Goal: Use online tool/utility: Utilize a website feature to perform a specific function

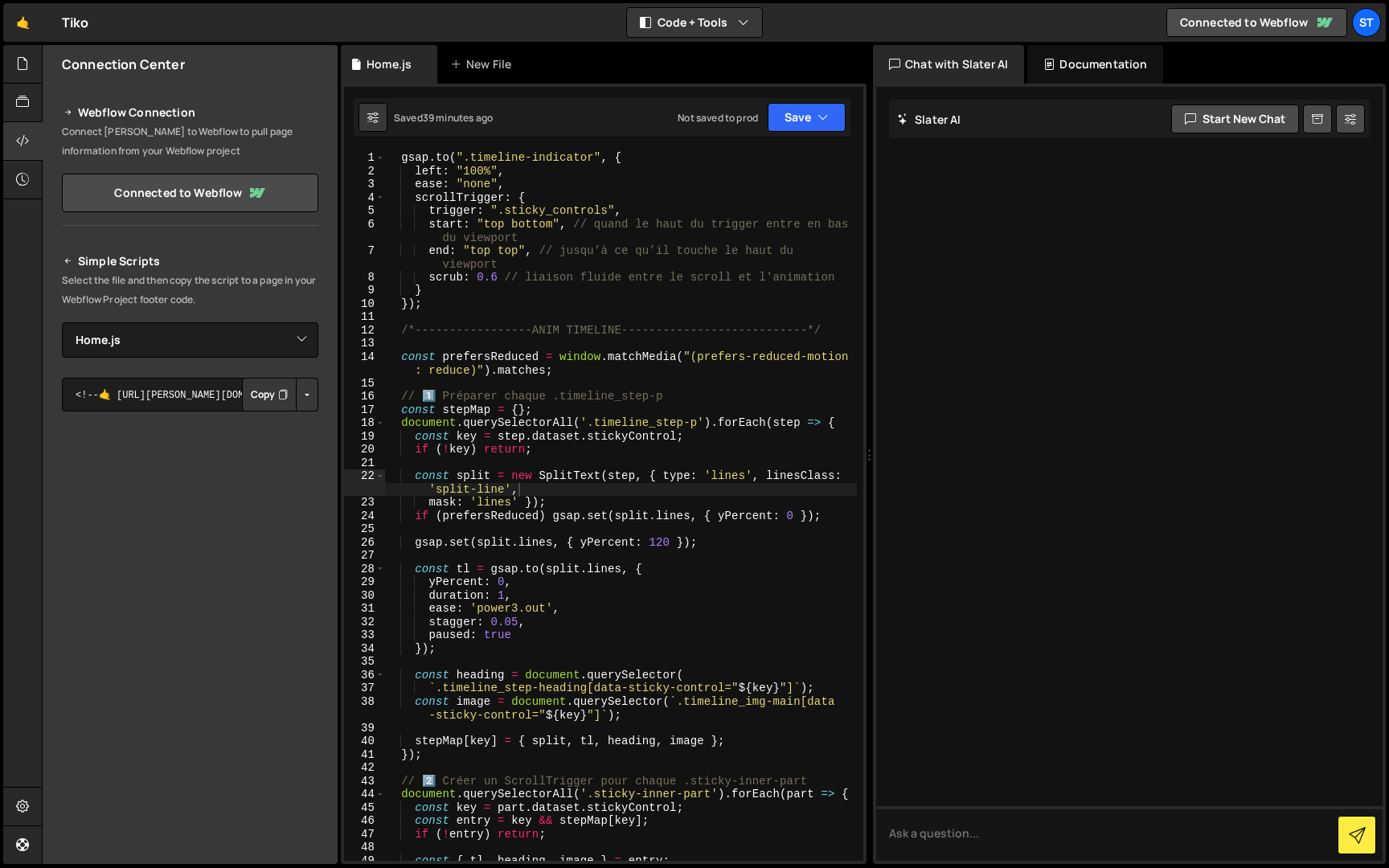
select select "48515"
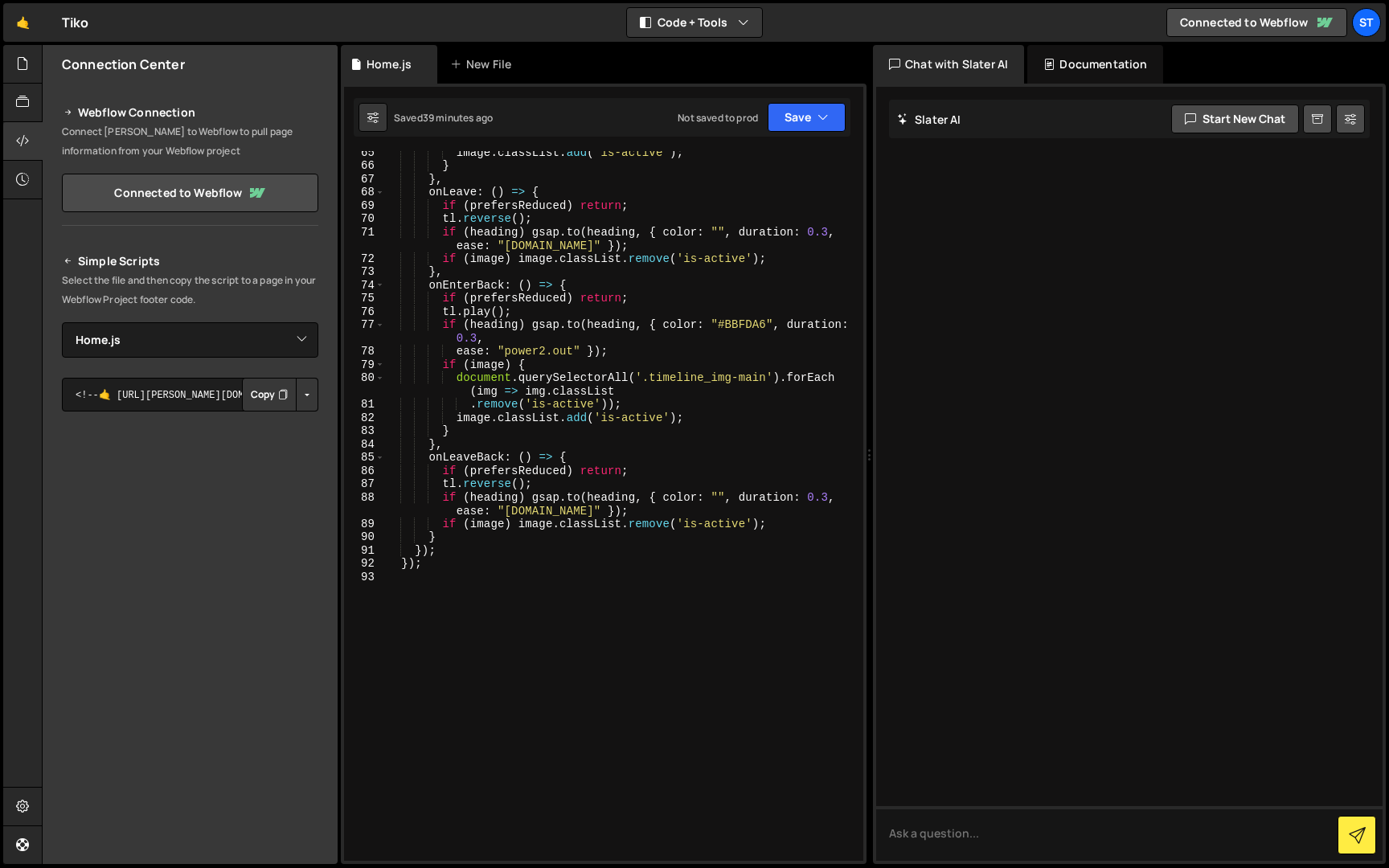
scroll to position [1018, 0]
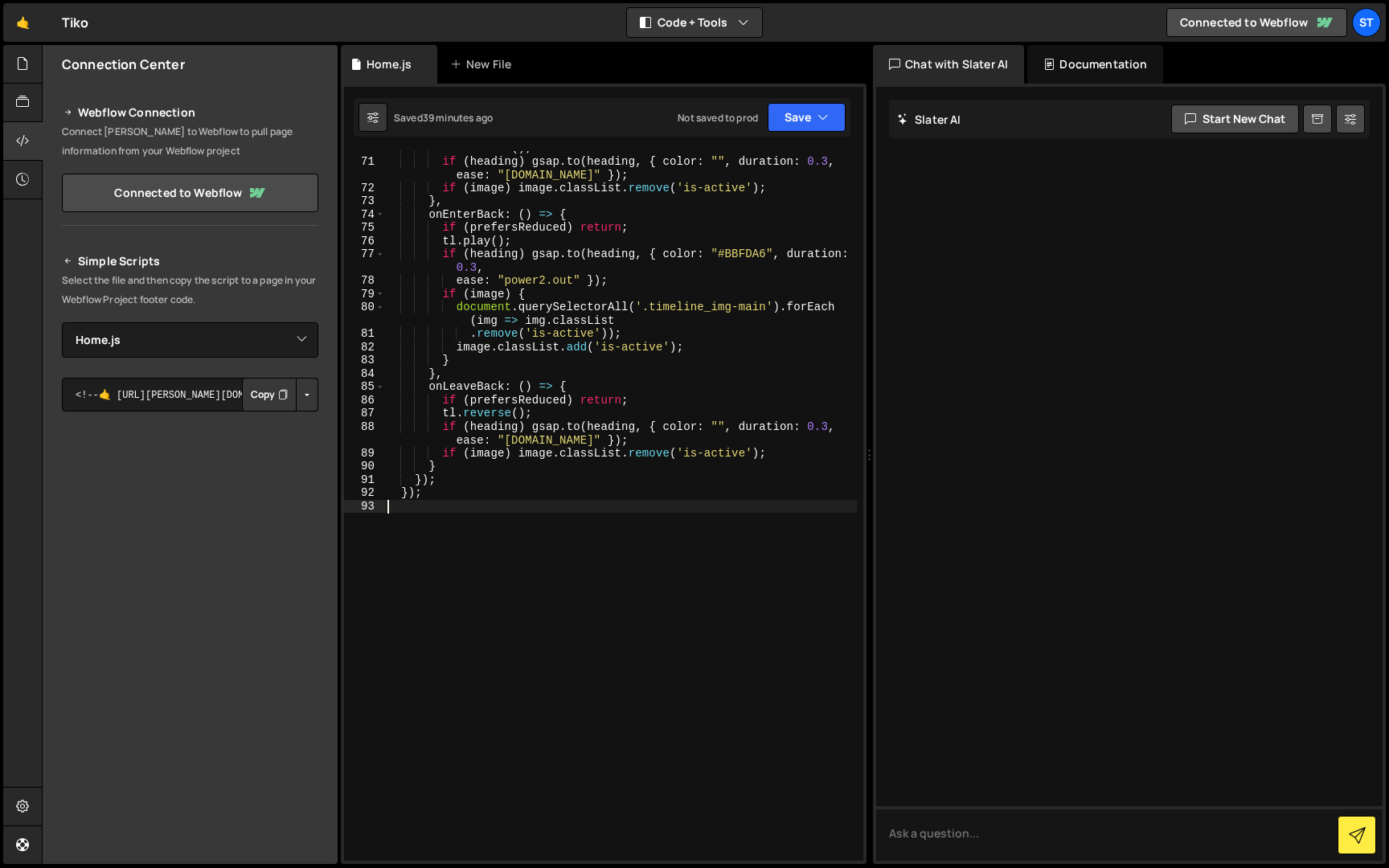
click at [435, 508] on div "tl . reverse ( ) ; if ( heading ) gsap . to ( heading , { color : "" , duration…" at bounding box center [620, 509] width 473 height 736
paste textarea ");"
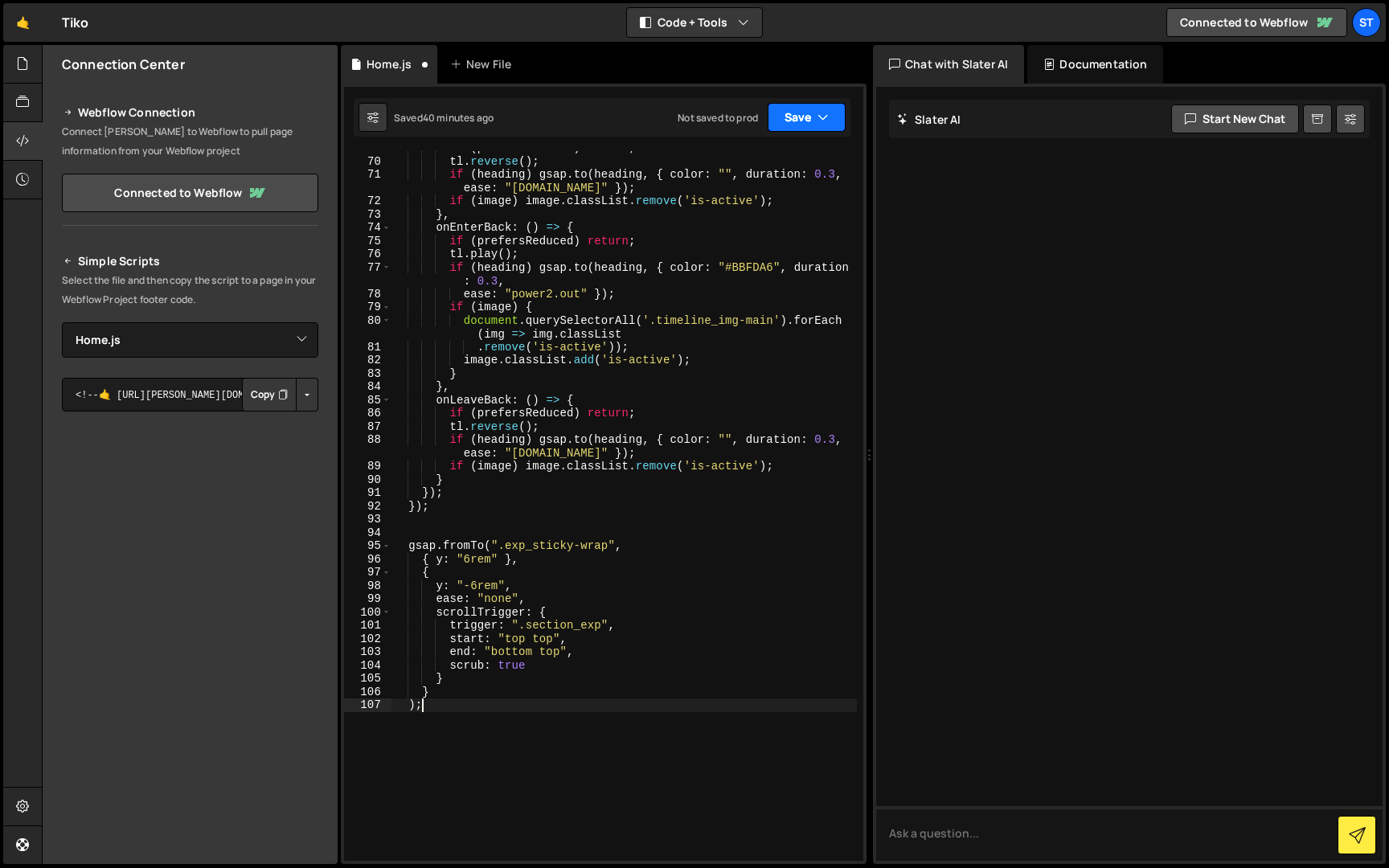
click at [820, 114] on icon "button" at bounding box center [823, 118] width 12 height 16
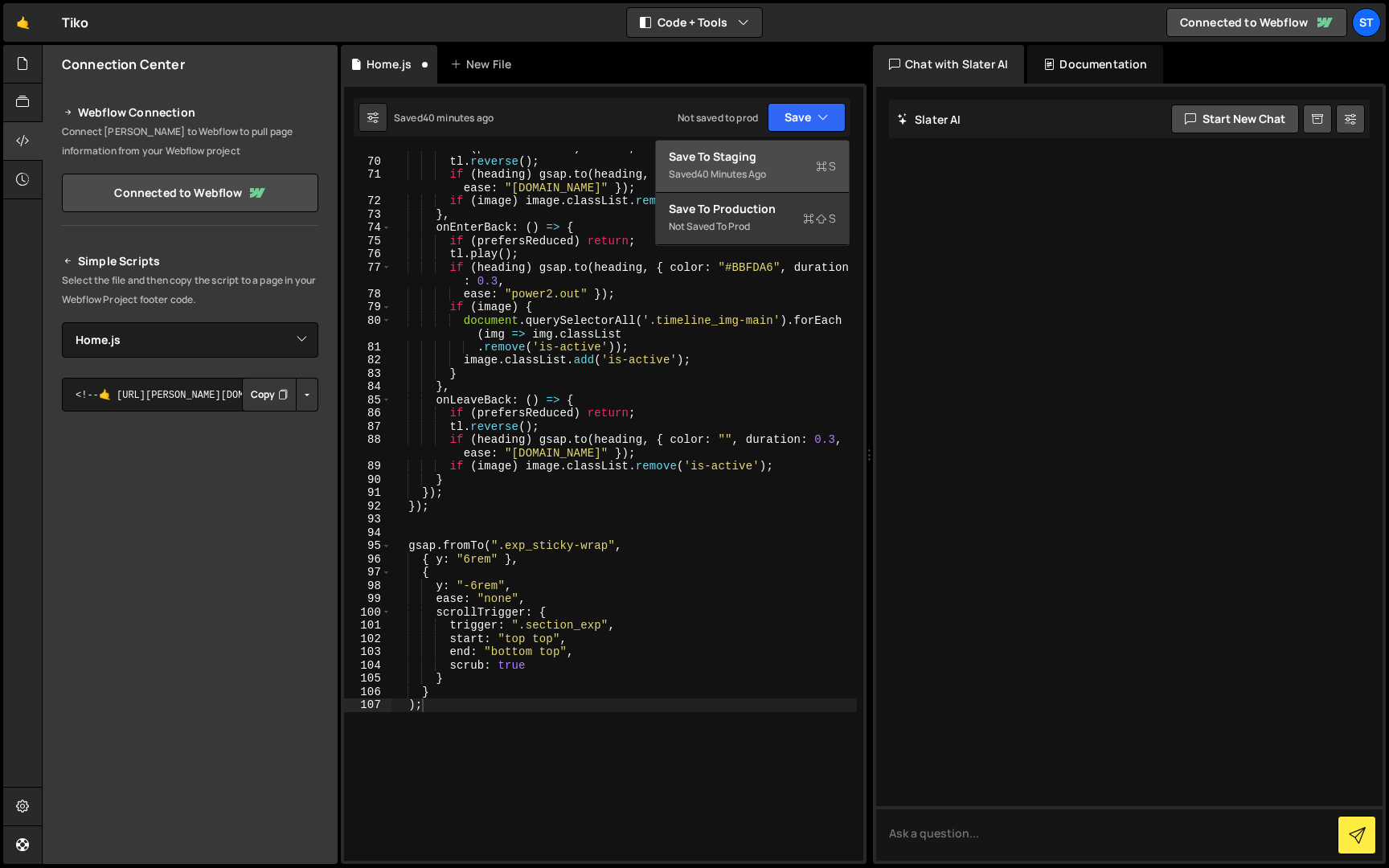
click at [803, 162] on div "Save to Staging S" at bounding box center [752, 157] width 167 height 16
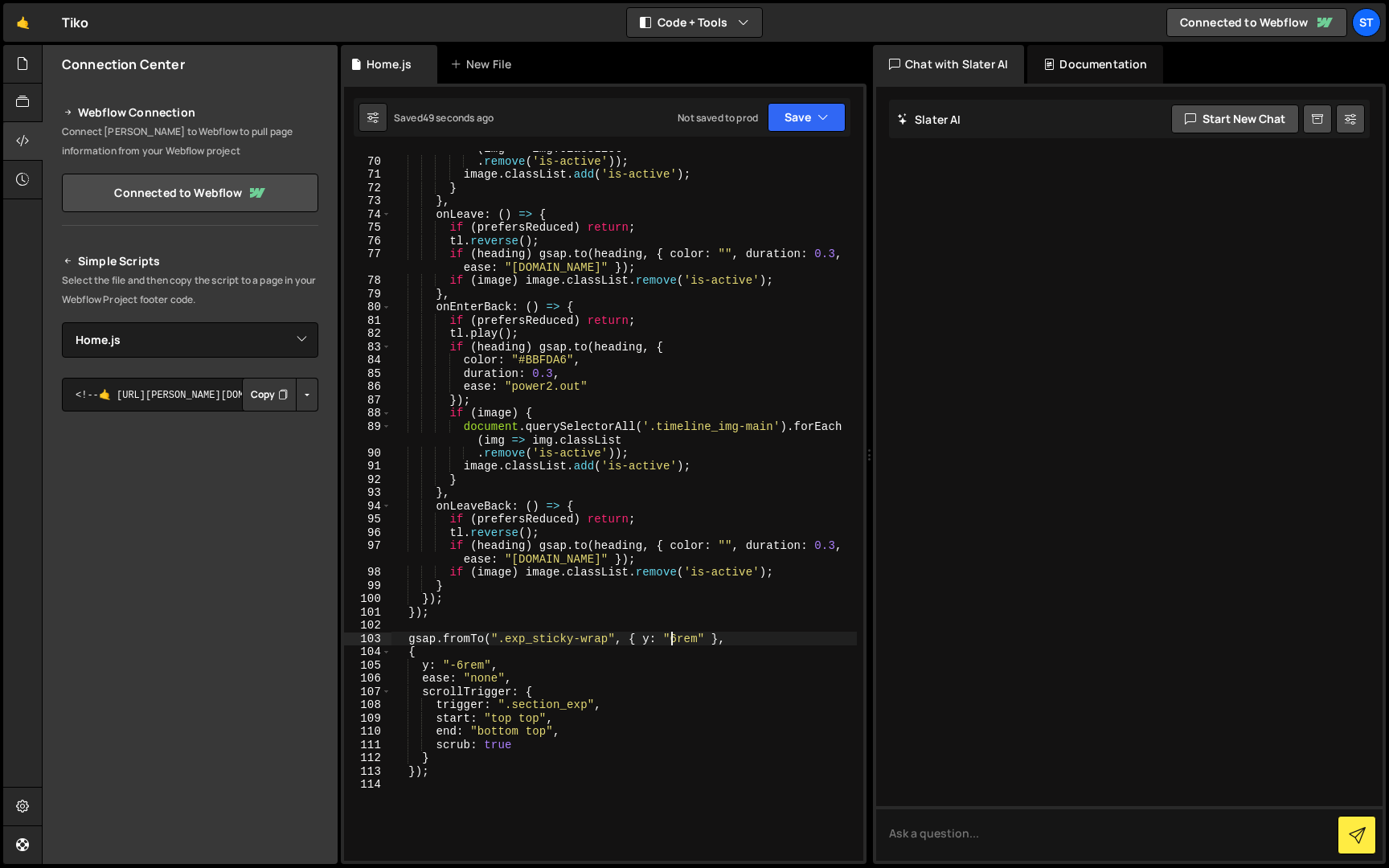
click at [671, 640] on div "document . querySelectorAll ( '.timeline_img-main' ) . forEach ( img => img . c…" at bounding box center [624, 503] width 466 height 750
click at [456, 663] on div "document . querySelectorAll ( '.timeline_img-main' ) . forEach ( img => img . c…" at bounding box center [624, 503] width 466 height 750
click at [829, 114] on button "Save" at bounding box center [807, 118] width 78 height 28
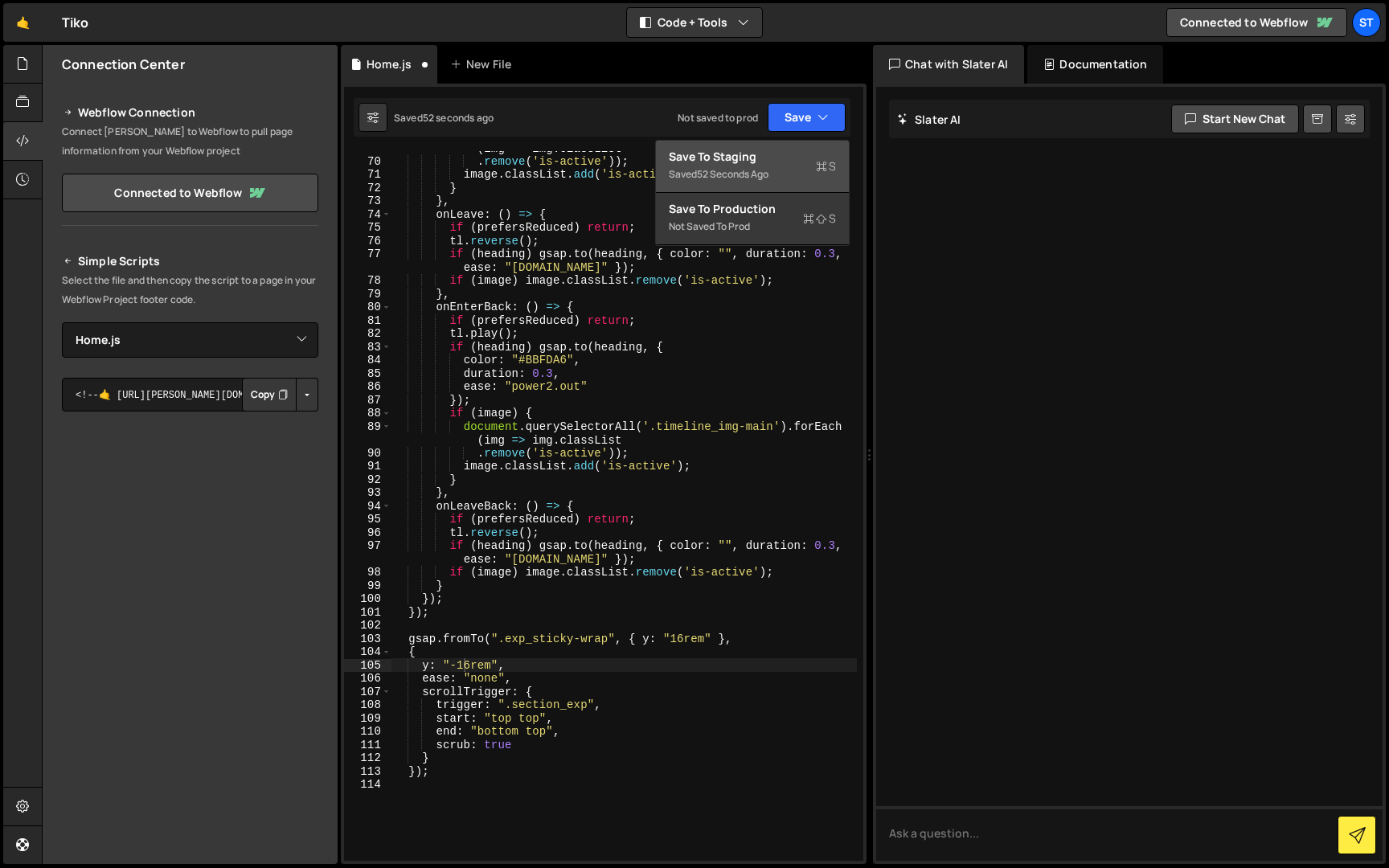
click at [811, 144] on button "Save to Staging S Saved 52 seconds ago" at bounding box center [751, 166] width 193 height 53
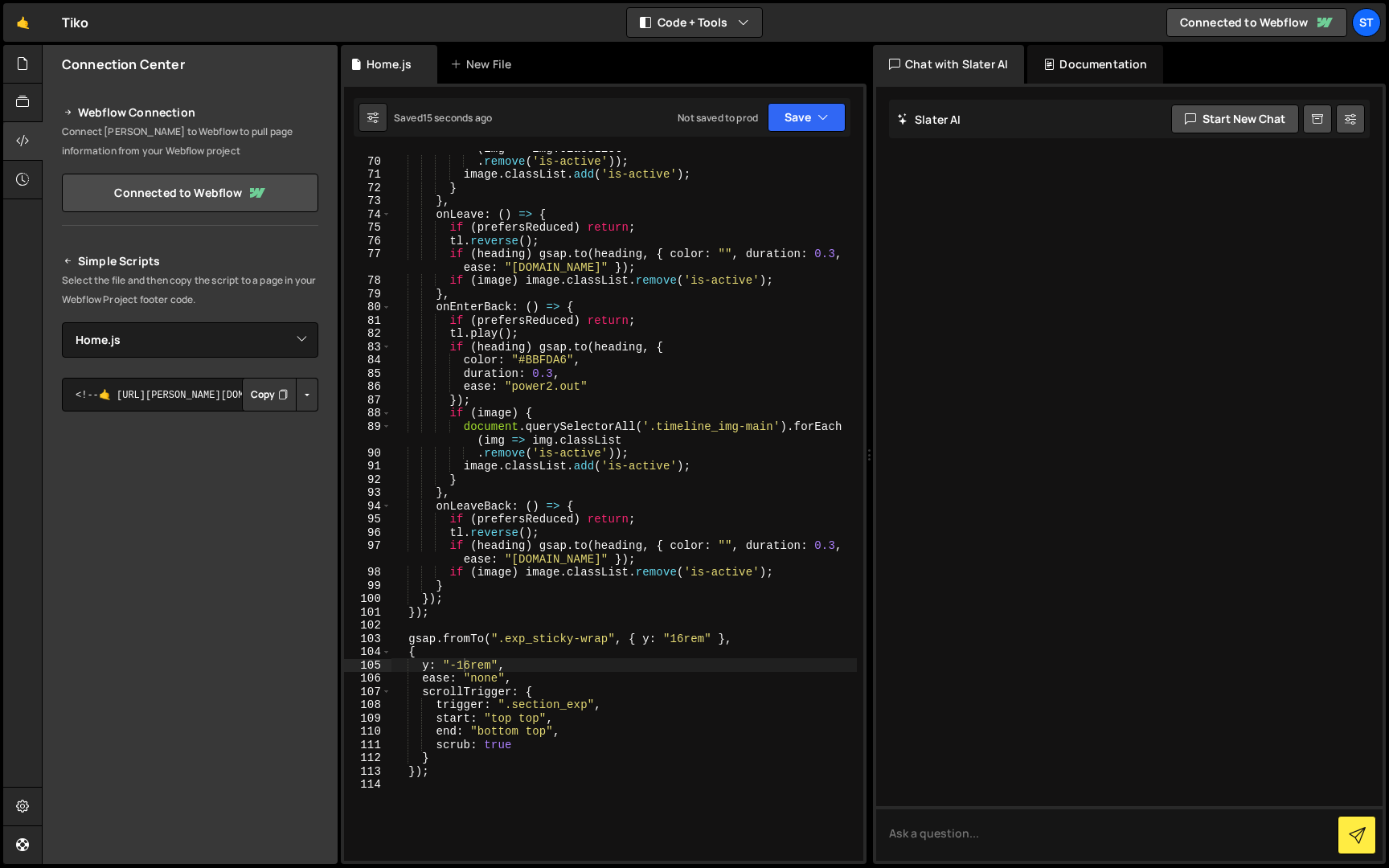
click at [466, 663] on div "document . querySelectorAll ( '.timeline_img-main' ) . forEach ( img => img . c…" at bounding box center [624, 503] width 466 height 750
click at [467, 668] on div "document . querySelectorAll ( '.timeline_img-main' ) . forEach ( img => img . c…" at bounding box center [624, 503] width 466 height 750
click at [684, 640] on div "document . querySelectorAll ( '.timeline_img-main' ) . forEach ( img => img . c…" at bounding box center [624, 503] width 466 height 750
click at [826, 209] on div "document . querySelectorAll ( '.timeline_img-main' ) . forEach ( img => img . c…" at bounding box center [624, 503] width 466 height 750
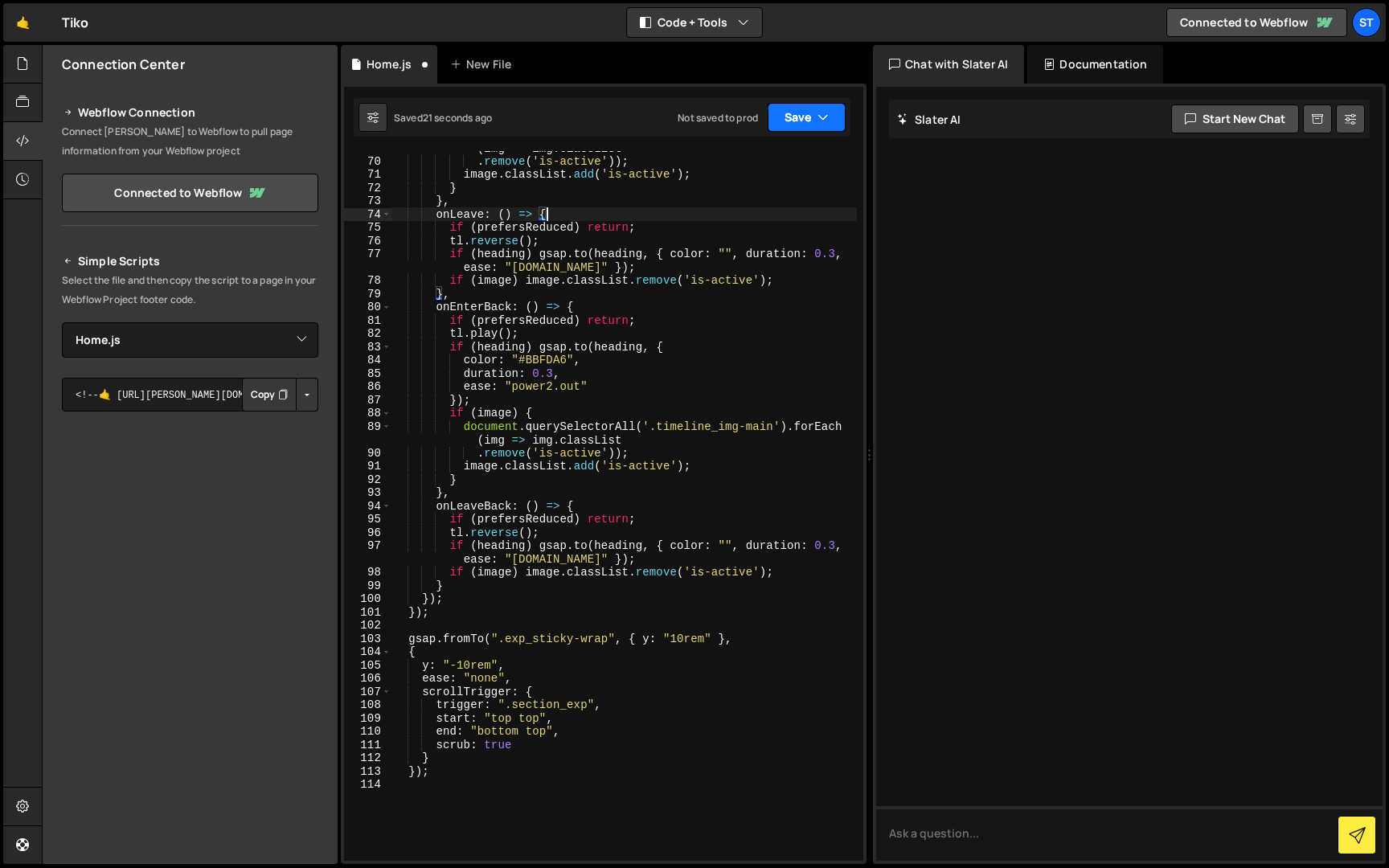
click at [823, 104] on button "Save" at bounding box center [807, 118] width 78 height 28
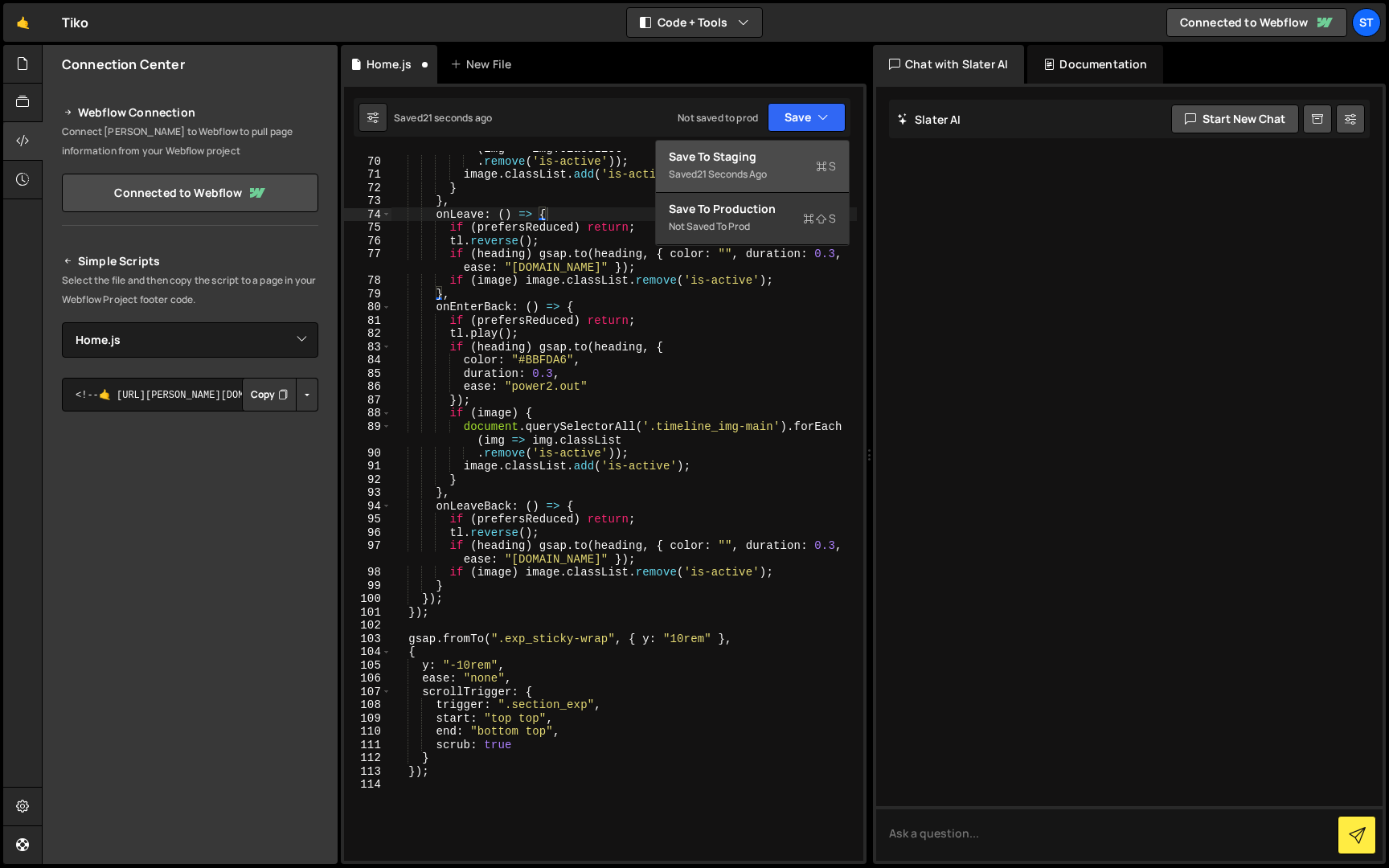
click at [804, 155] on div "Save to Staging S" at bounding box center [752, 157] width 167 height 16
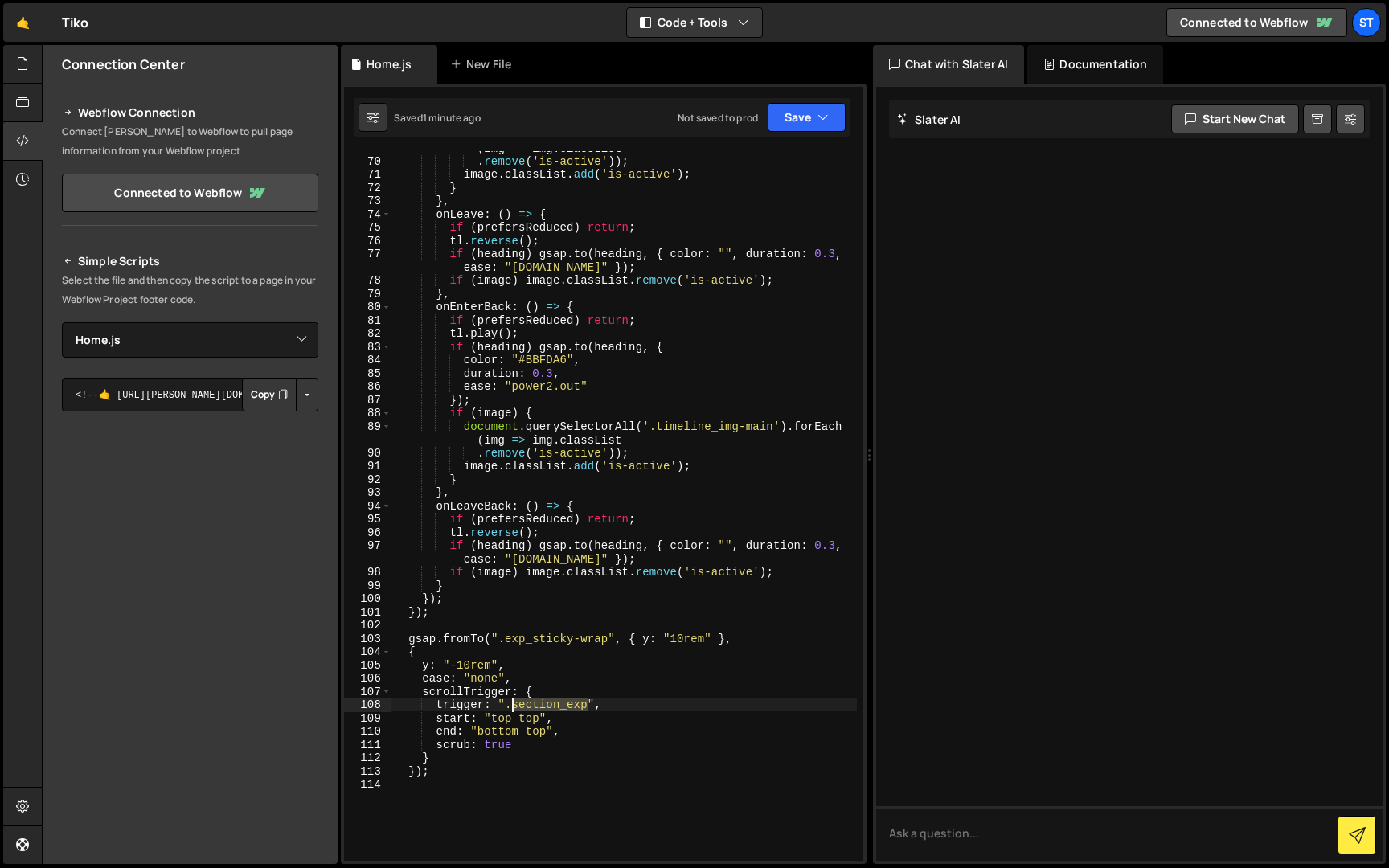
drag, startPoint x: 589, startPoint y: 703, endPoint x: 511, endPoint y: 705, distance: 78.0
click at [511, 705] on div "document . querySelectorAll ( '.timeline_img-main' ) . forEach ( img => img . c…" at bounding box center [624, 503] width 466 height 750
paste textarea "ticky_controls"
drag, startPoint x: 544, startPoint y: 734, endPoint x: 529, endPoint y: 734, distance: 15.0
click at [529, 734] on div "document . querySelectorAll ( '.timeline_img-main' ) . forEach ( img => img . c…" at bounding box center [624, 503] width 466 height 750
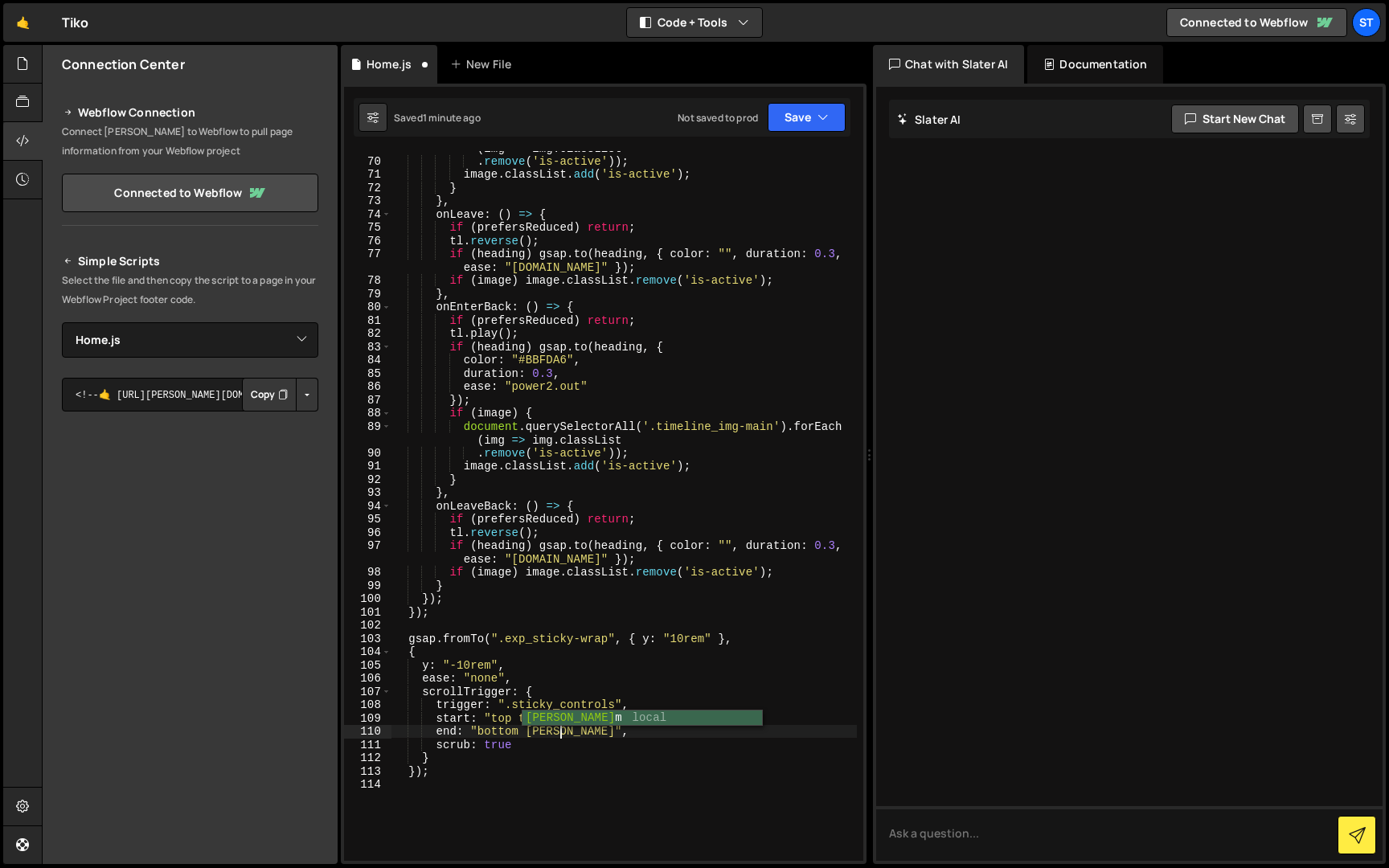
scroll to position [0, 12]
click at [820, 118] on icon "button" at bounding box center [823, 118] width 12 height 16
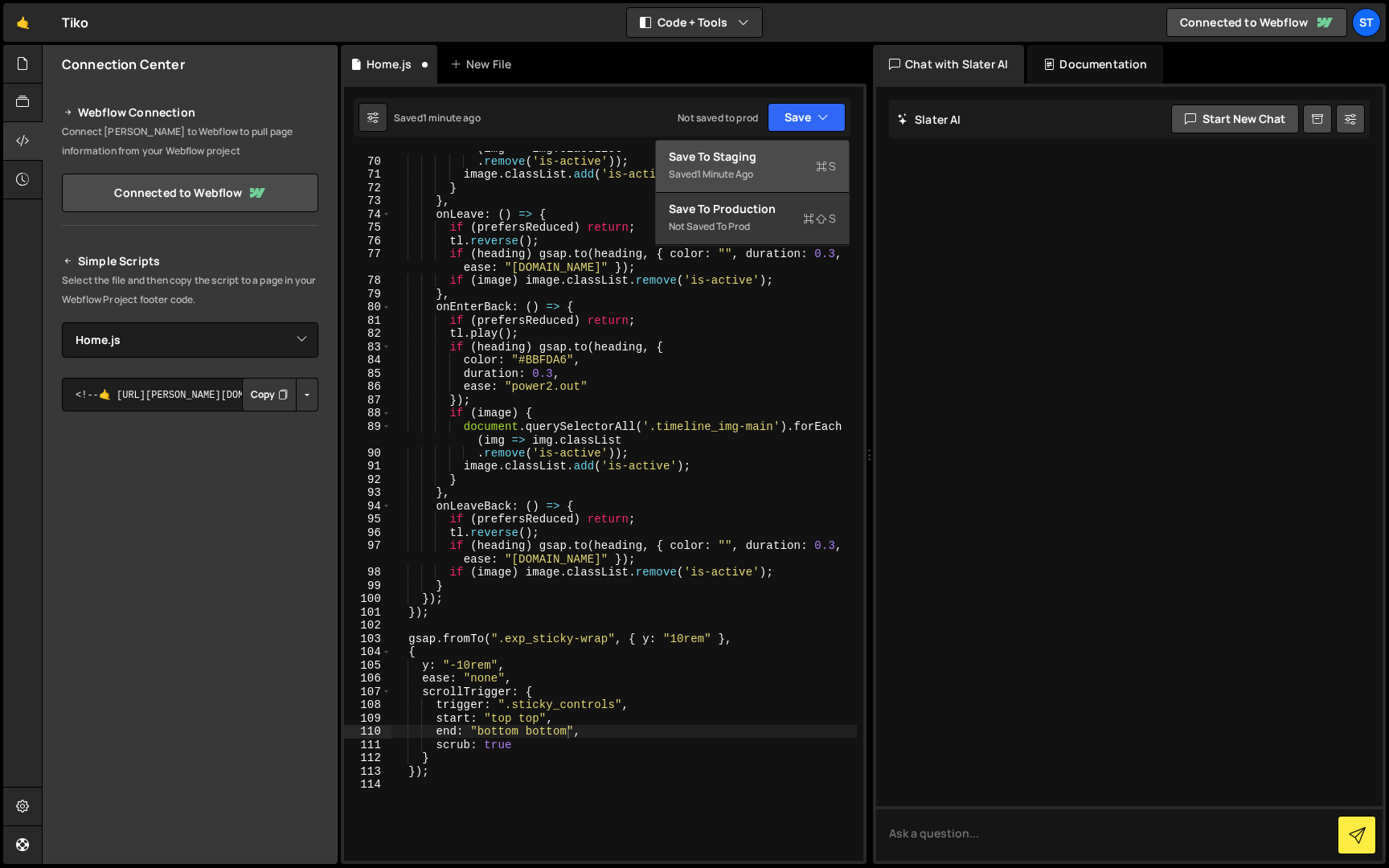
click at [792, 159] on div "Save to Staging S" at bounding box center [752, 157] width 167 height 16
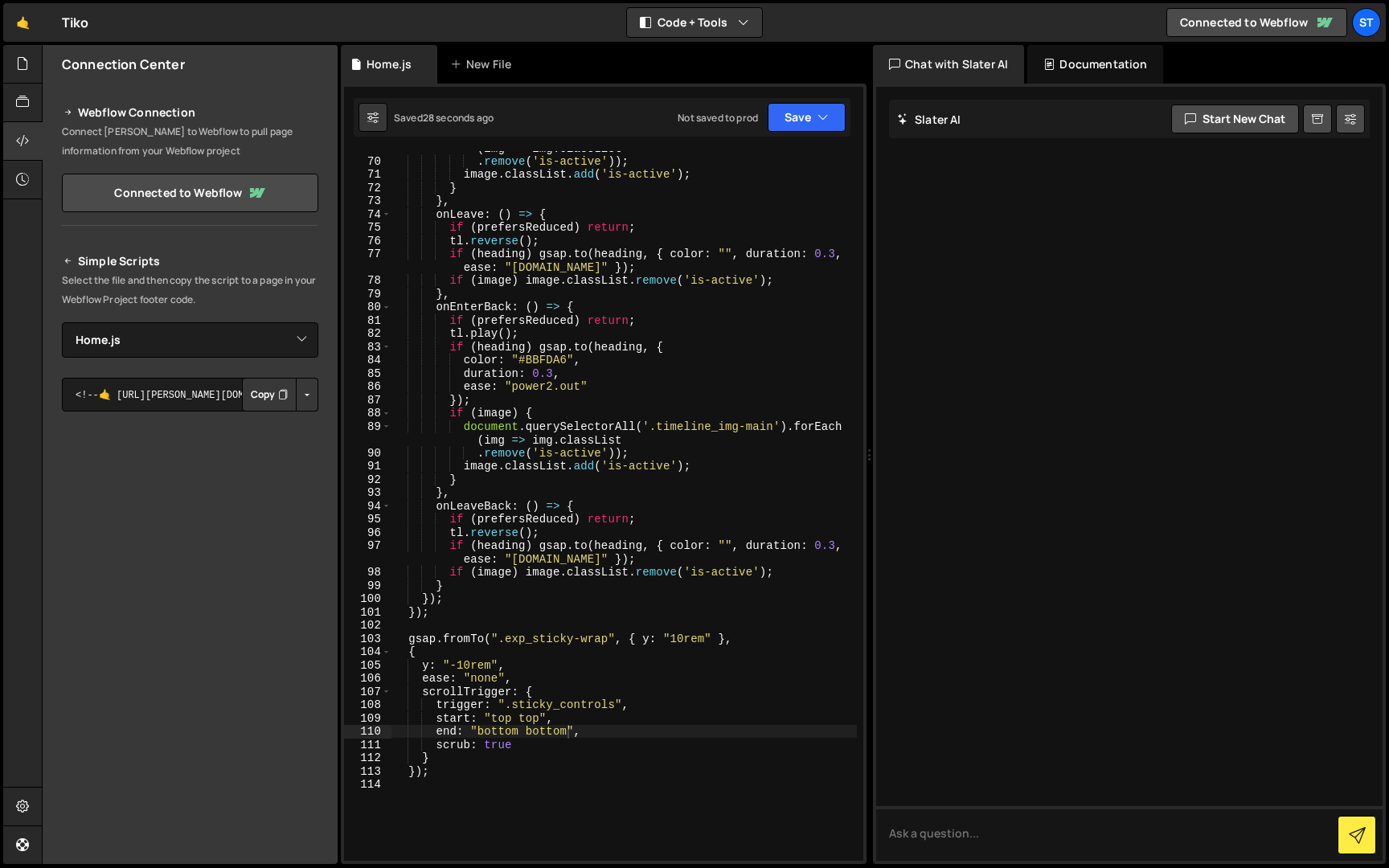
click at [540, 718] on div "document . querySelectorAll ( '.timeline_img-main' ) . forEach ( img => img . c…" at bounding box center [624, 503] width 466 height 750
type textarea "start: "top bottom","
click at [804, 120] on button "Save" at bounding box center [807, 118] width 78 height 28
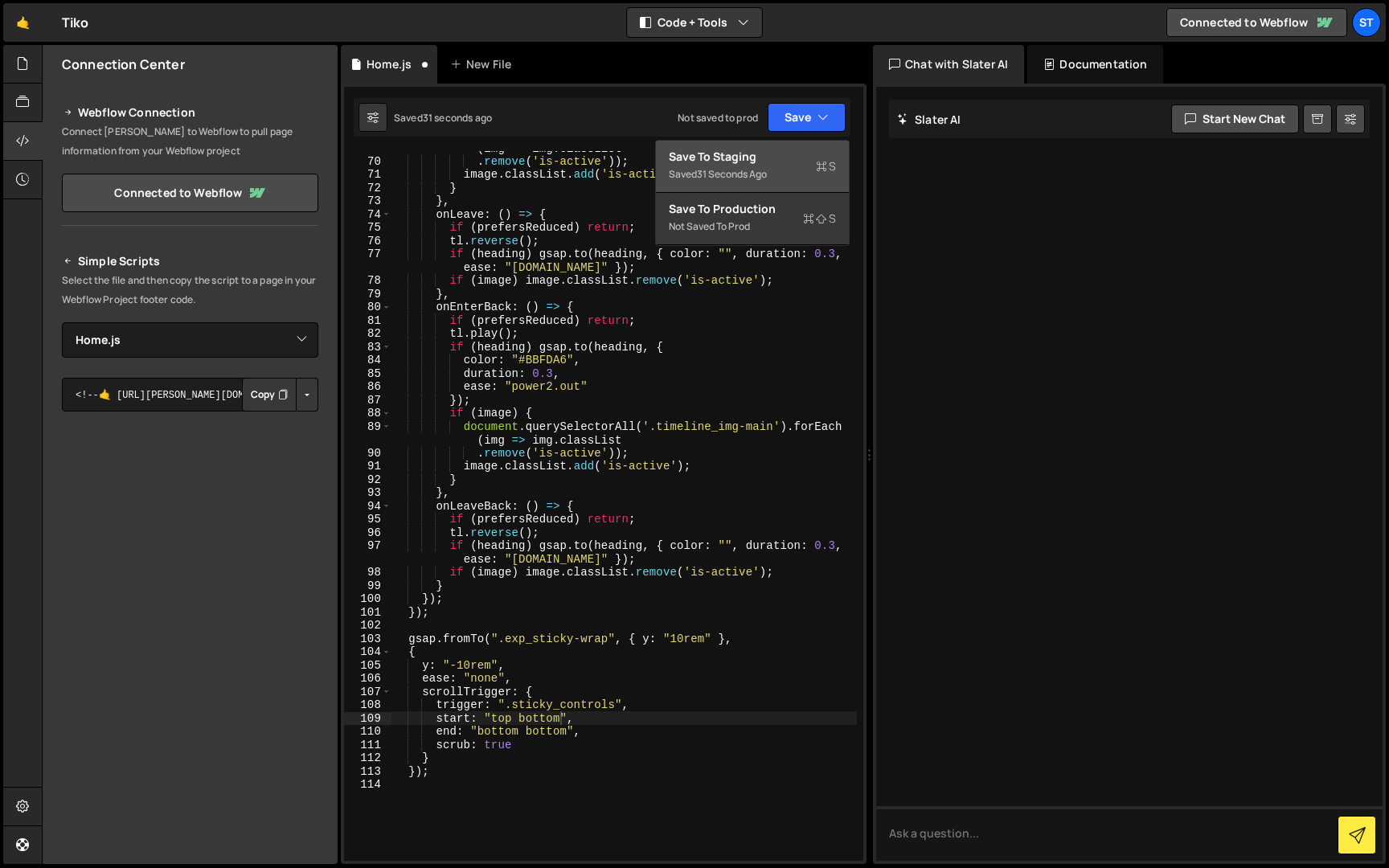
click at [789, 163] on div "Save to Staging S" at bounding box center [752, 157] width 167 height 16
